Goal: Information Seeking & Learning: Find specific fact

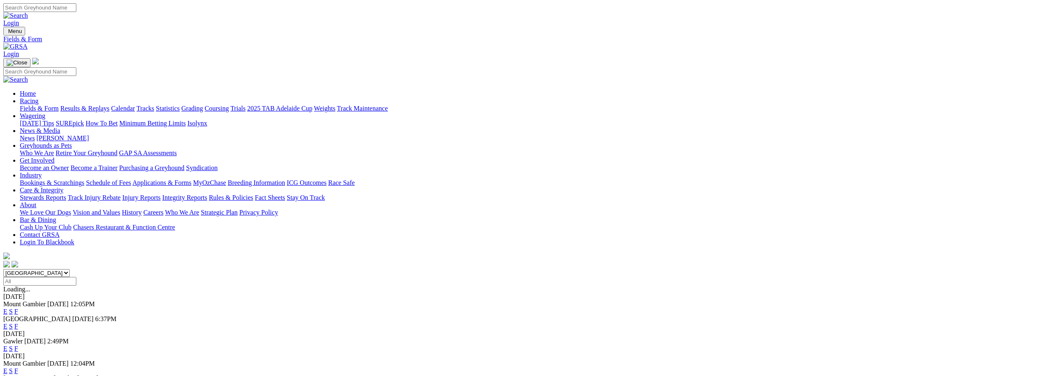
click at [76, 10] on input "Search" at bounding box center [39, 7] width 73 height 9
type input "dolan"
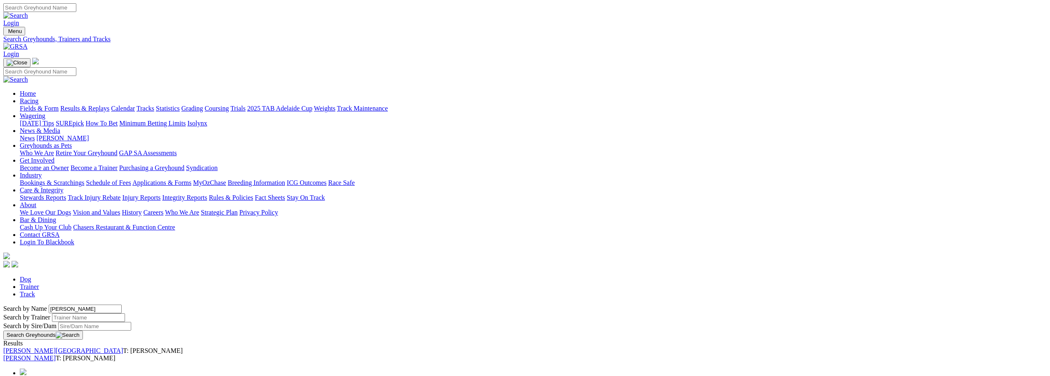
click at [56, 354] on link "[PERSON_NAME]" at bounding box center [29, 357] width 52 height 7
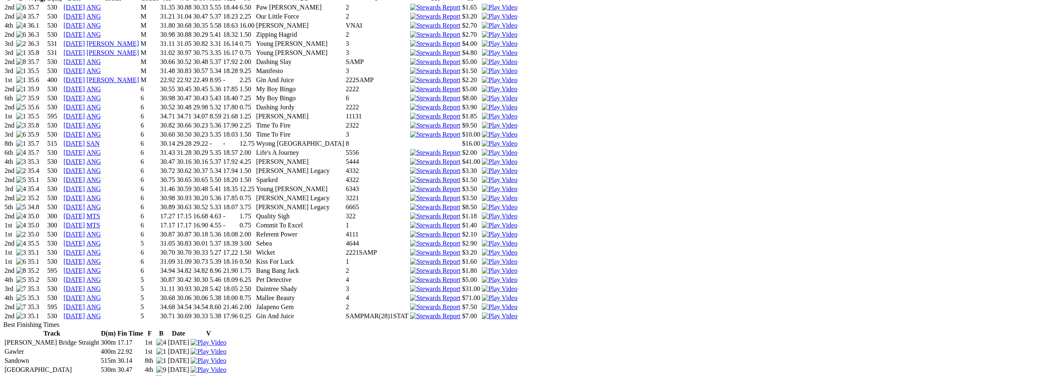
scroll to position [619, 0]
click at [85, 311] on link "28 Aug 25" at bounding box center [74, 314] width 21 height 7
